Goal: Transaction & Acquisition: Book appointment/travel/reservation

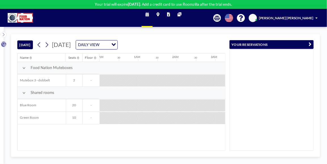
click at [58, 147] on div "Name Seats Floor 12AM 30 1AM 30 2AM 30 3AM 30 4AM 30 5AM 30 6AM 30 7AM 30 8AM 3…" at bounding box center [122, 102] width 208 height 97
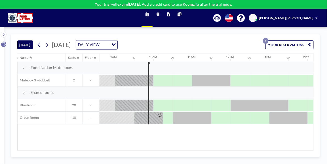
scroll to position [0, 342]
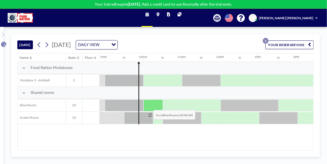
click at [149, 106] on div at bounding box center [153, 106] width 19 height 12
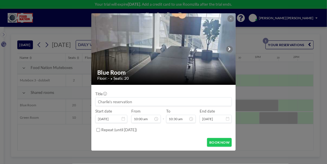
click at [149, 106] on input at bounding box center [164, 102] width 136 height 8
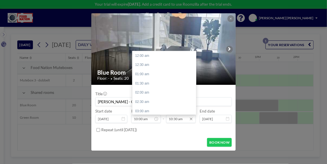
scroll to position [195, 0]
type input "[PERSON_NAME] - GCDK"
click at [176, 120] on input "10:30 am" at bounding box center [181, 119] width 30 height 8
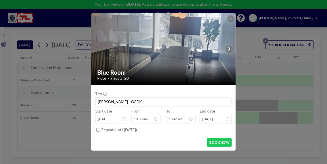
type input "10:45 am"
click at [181, 129] on div "Repeat (until [DATE])" at bounding box center [167, 130] width 130 height 9
click at [209, 140] on button "BOOK NOW" at bounding box center [219, 142] width 25 height 9
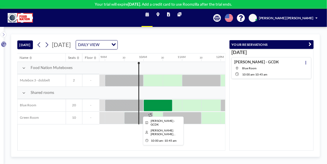
click at [161, 108] on div at bounding box center [158, 106] width 29 height 12
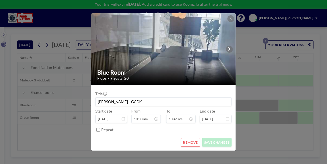
click at [110, 101] on input "[PERSON_NAME] - GCDK" at bounding box center [164, 102] width 136 height 8
type input "[PERSON_NAME] og [PERSON_NAME] - GCDK"
click at [223, 140] on button "SAVE CHANGES" at bounding box center [216, 142] width 29 height 9
